Goal: Task Accomplishment & Management: Manage account settings

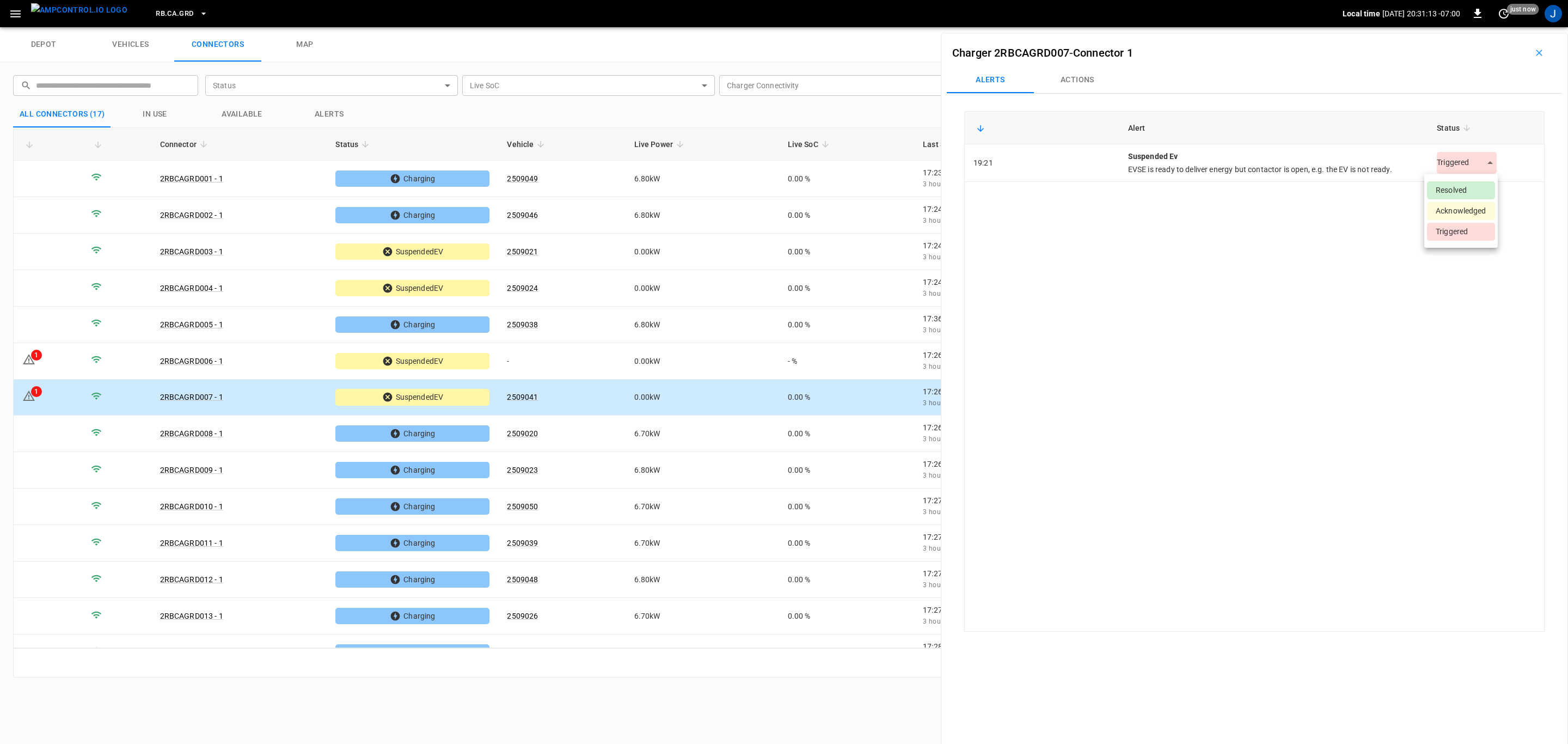
click at [1483, 27] on body "RB.CA.GRD Local time [DATE] 20:31:13 -07:00 0 just now J depot vehicles connect…" at bounding box center [784, 13] width 1568 height 27
click at [1465, 188] on li "Resolved" at bounding box center [1461, 191] width 68 height 18
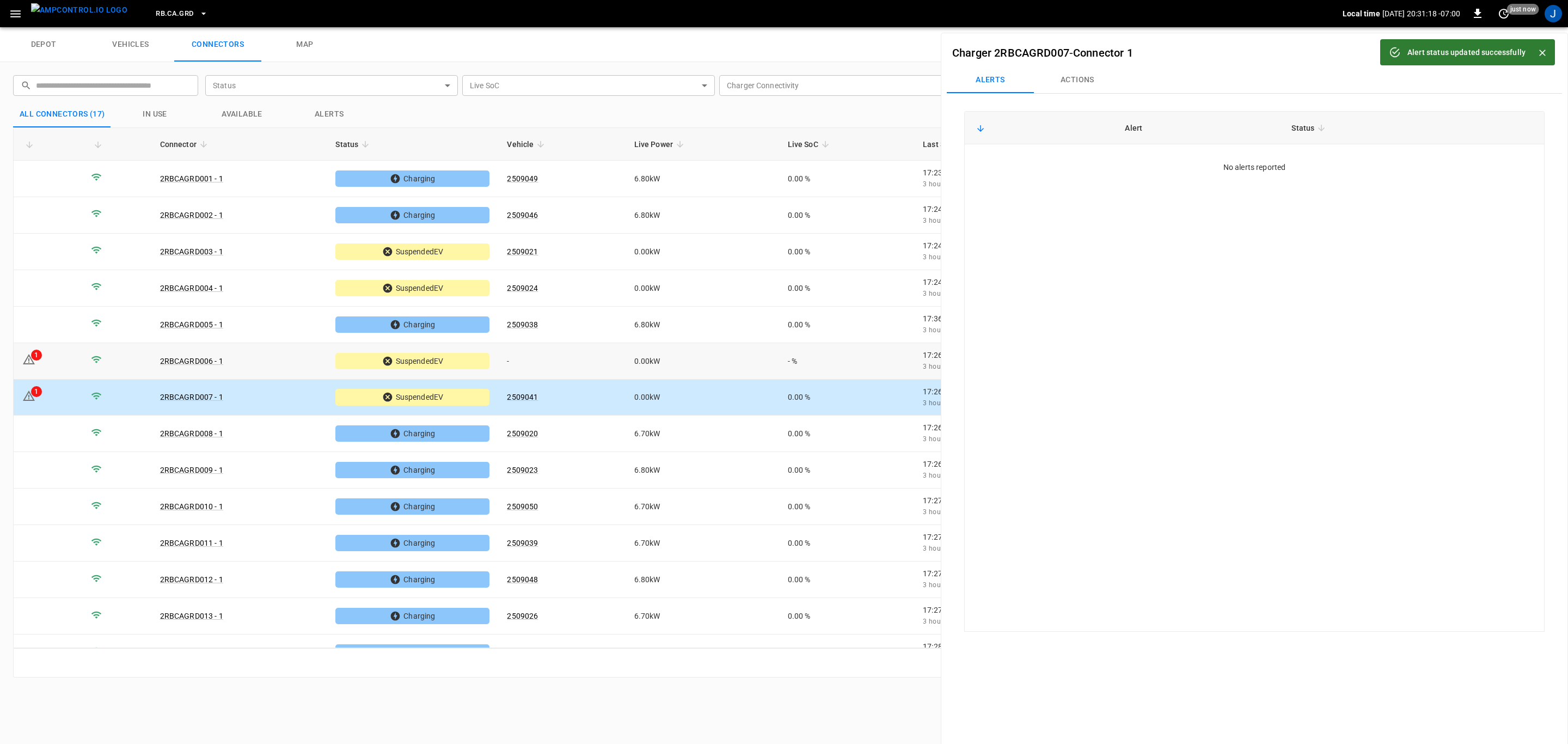
click at [211, 357] on link "2RBCAGRD006 - 1" at bounding box center [192, 361] width 63 height 9
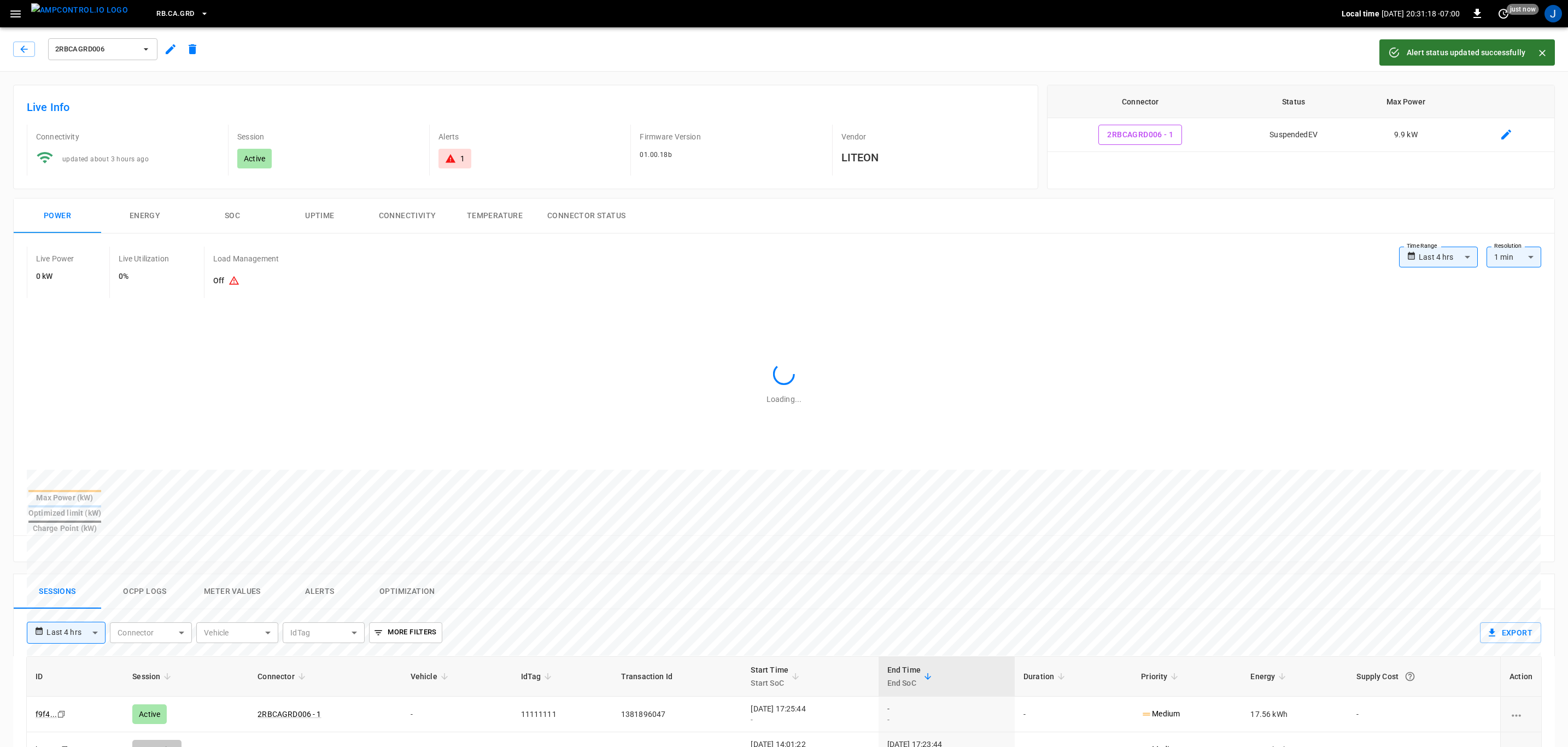
type input "**********"
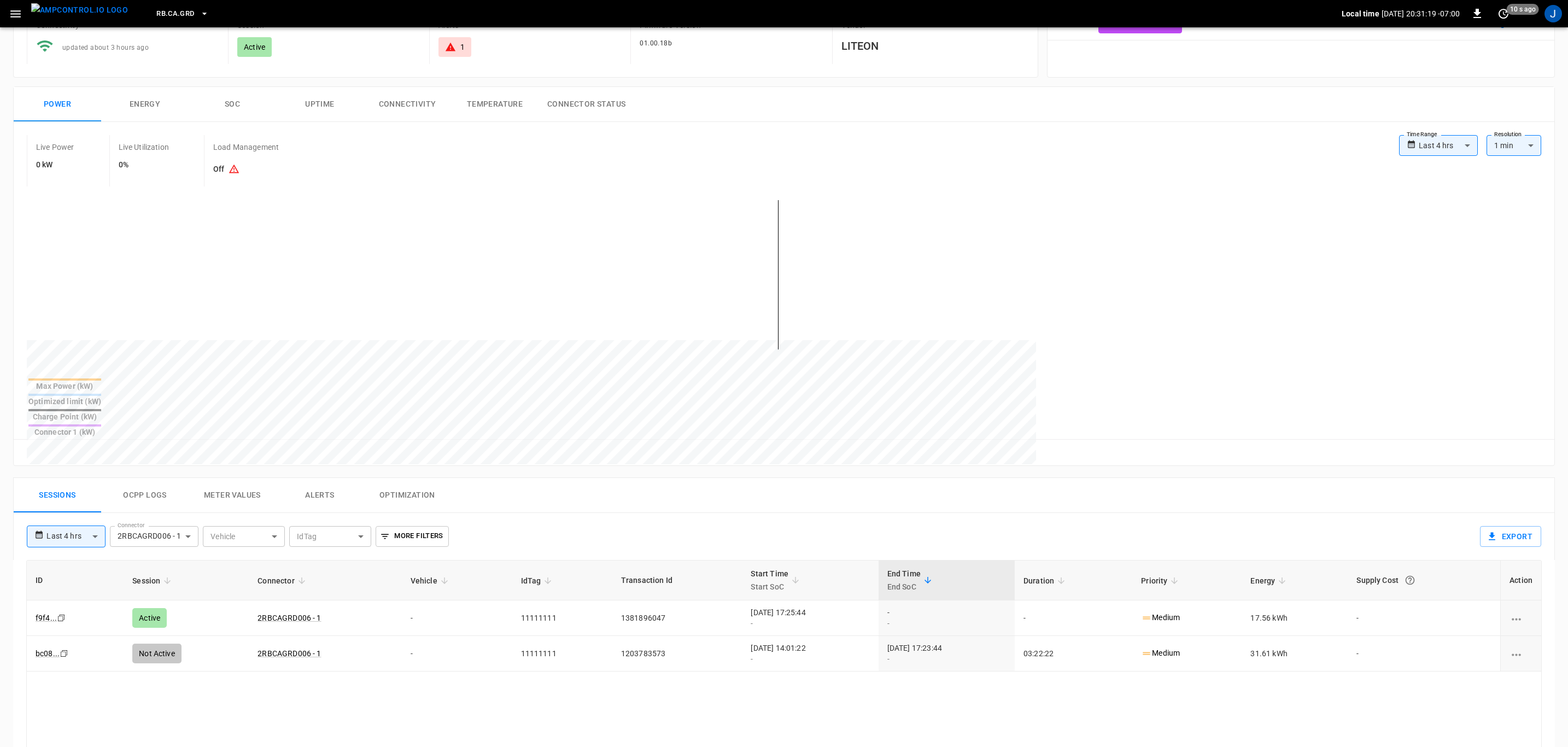
scroll to position [328, 0]
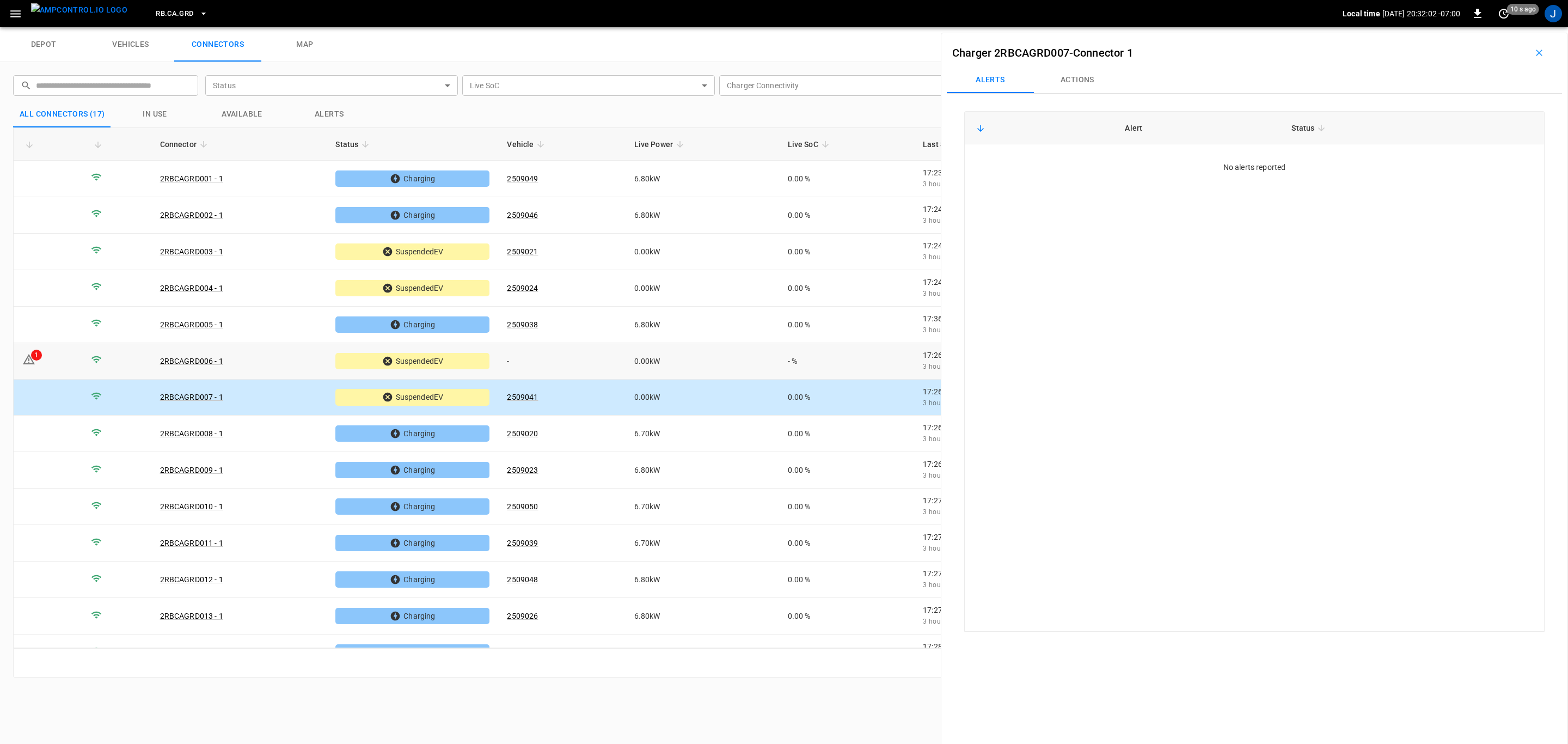
click at [37, 353] on div "1" at bounding box center [37, 355] width 11 height 11
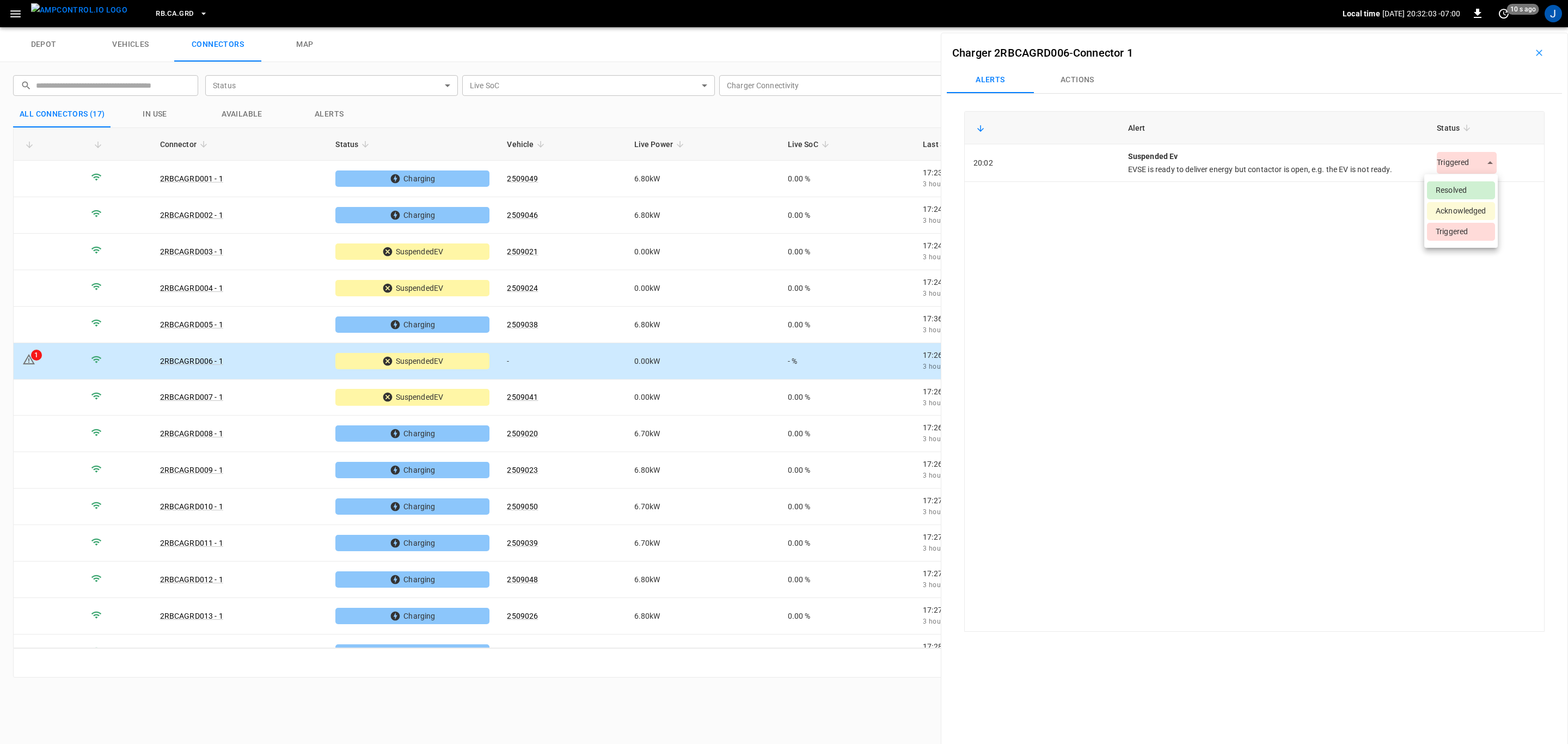
click at [1478, 27] on body "RB.CA.GRD Local time [DATE] 20:32:03 -07:00 0 10 s ago J depot vehicles connect…" at bounding box center [784, 13] width 1568 height 27
click at [1477, 194] on li "Resolved" at bounding box center [1461, 191] width 68 height 18
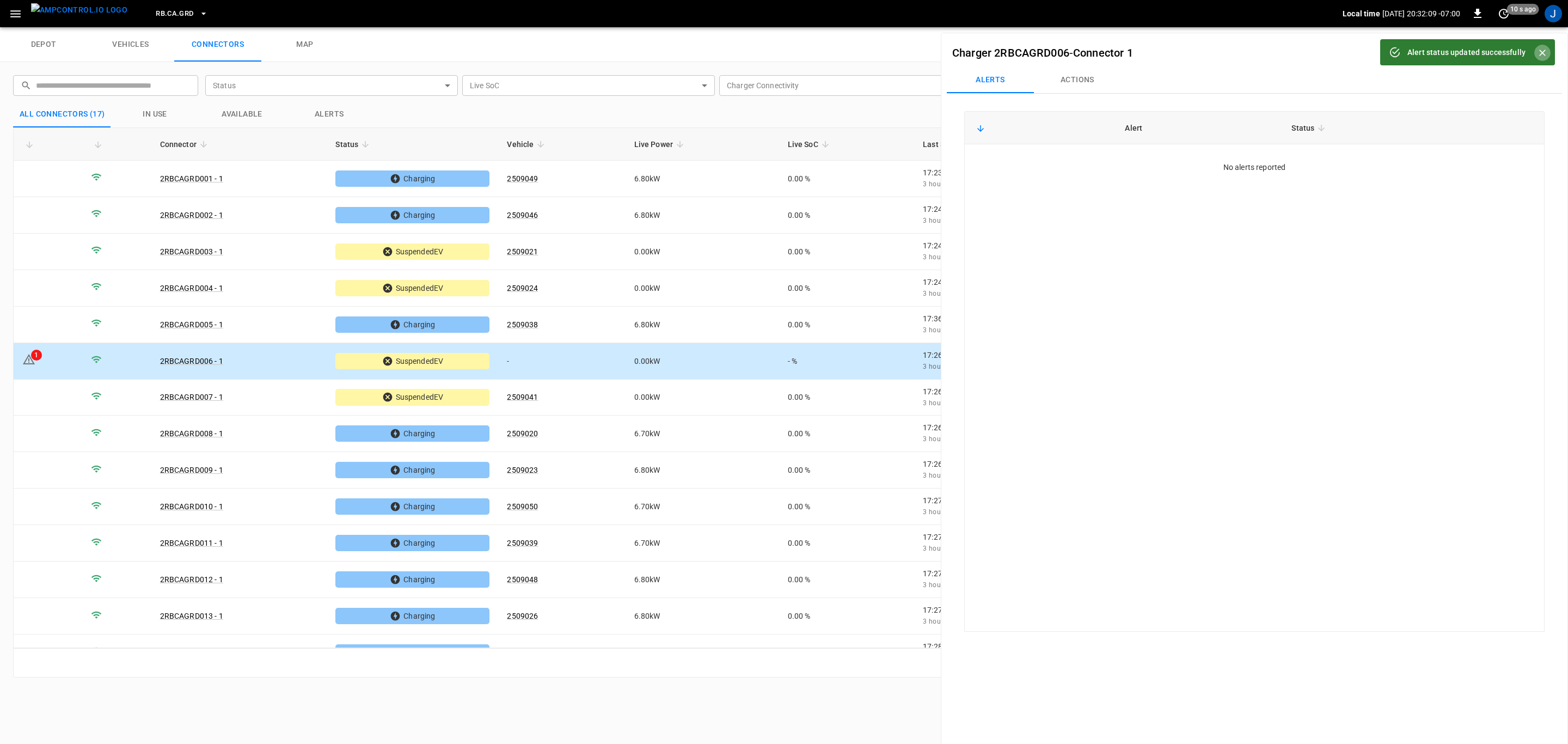
click at [1542, 51] on icon "Close" at bounding box center [1542, 53] width 11 height 11
click at [1535, 54] on icon "button" at bounding box center [1539, 53] width 11 height 11
